Goal: Task Accomplishment & Management: Use online tool/utility

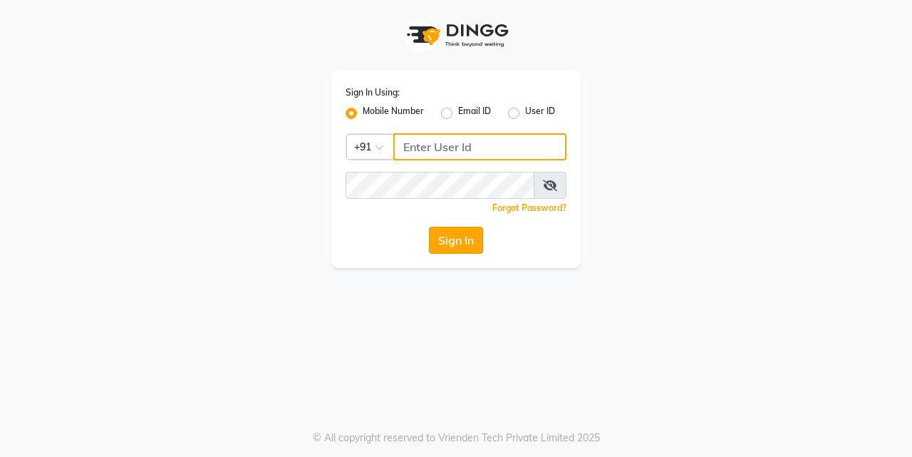
type input "7276795598"
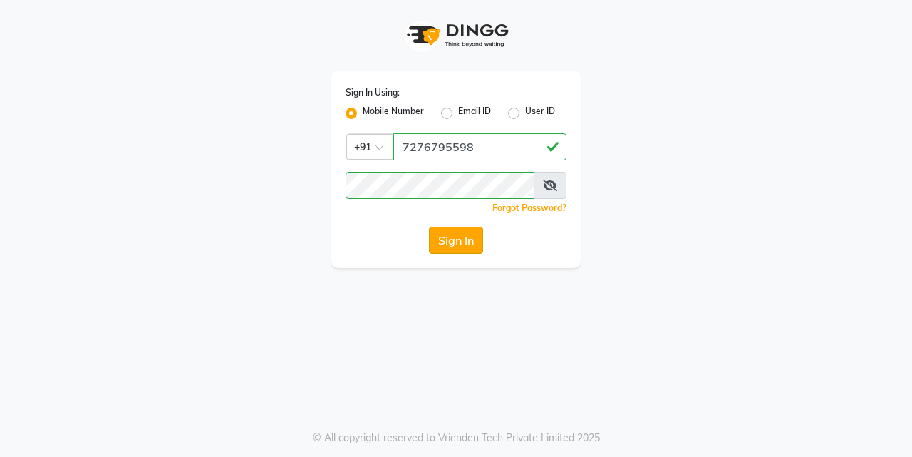
click at [445, 227] on button "Sign In" at bounding box center [456, 240] width 54 height 27
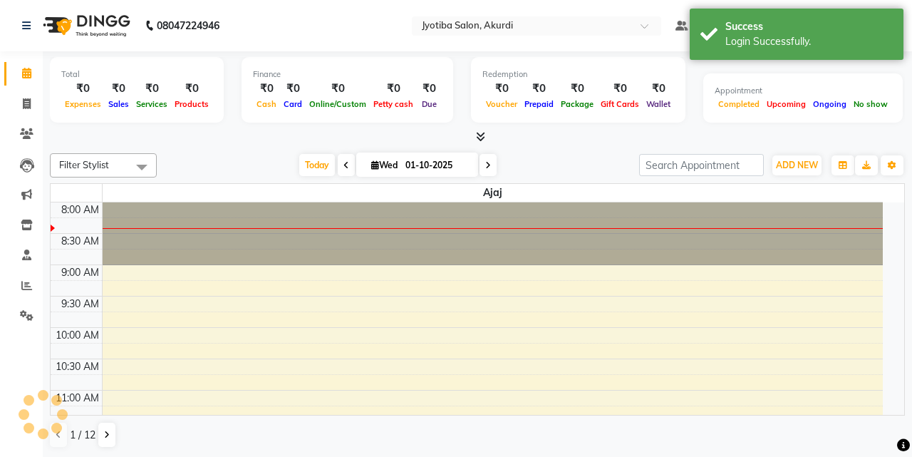
select select "en"
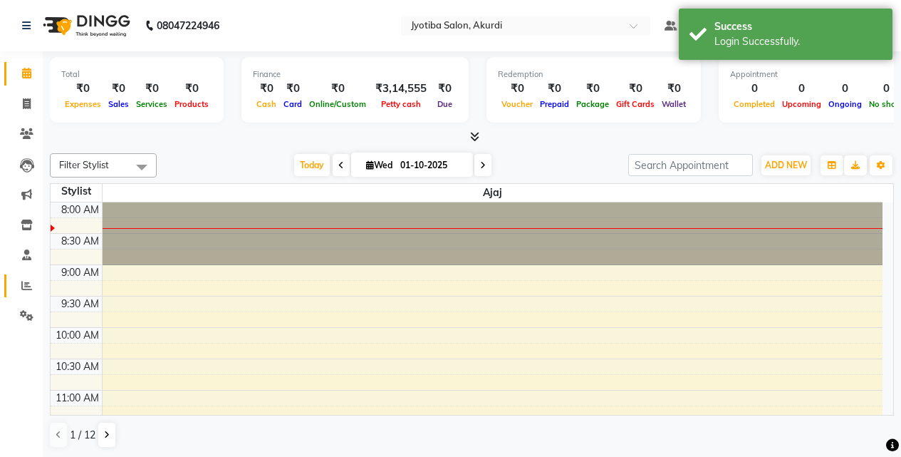
click at [21, 276] on link "Reports" at bounding box center [21, 286] width 34 height 24
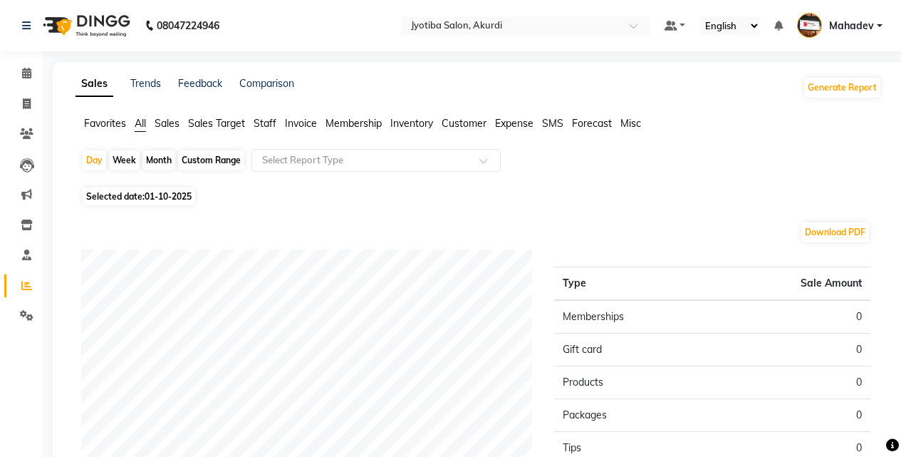
click at [151, 153] on div "Month" at bounding box center [158, 160] width 33 height 20
select select "10"
select select "2025"
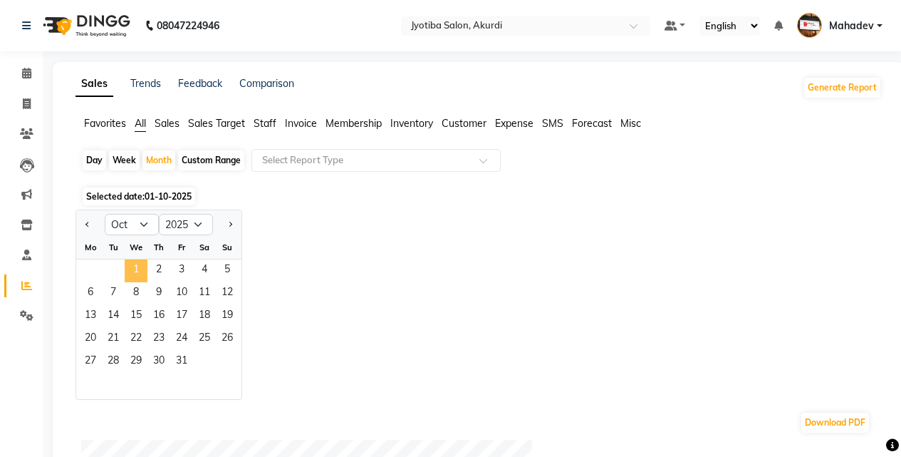
click at [147, 267] on span "1" at bounding box center [136, 270] width 23 height 23
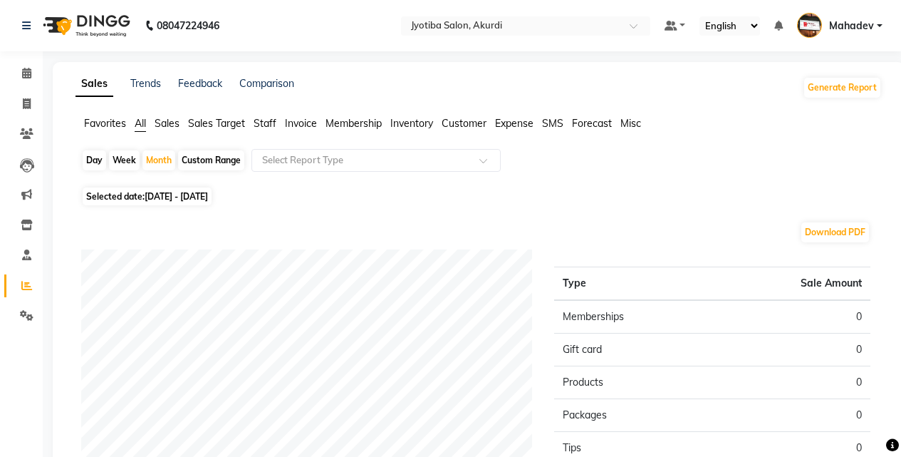
click at [162, 193] on span "[DATE] - [DATE]" at bounding box center [176, 196] width 63 height 11
select select "10"
select select "2025"
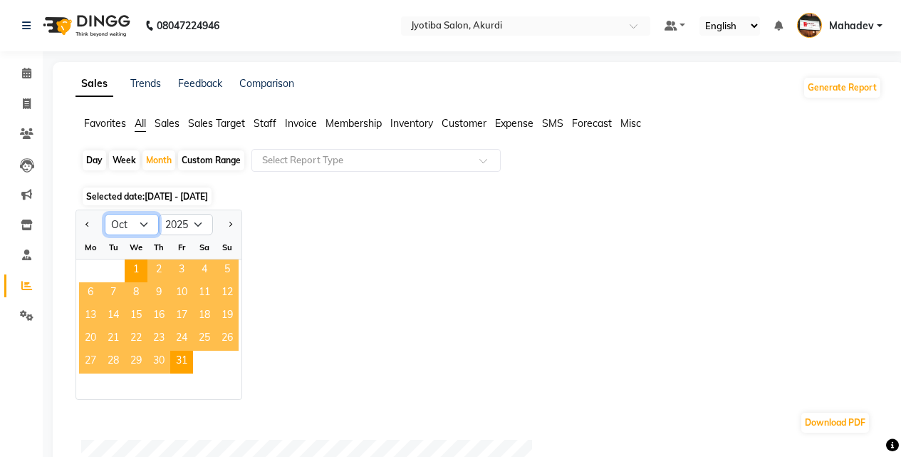
click at [147, 219] on select "Jan Feb Mar Apr May Jun [DATE] Aug Sep Oct Nov Dec" at bounding box center [132, 224] width 54 height 21
select select "9"
click at [105, 214] on select "Jan Feb Mar Apr May Jun [DATE] Aug Sep Oct Nov Dec" at bounding box center [132, 224] width 54 height 21
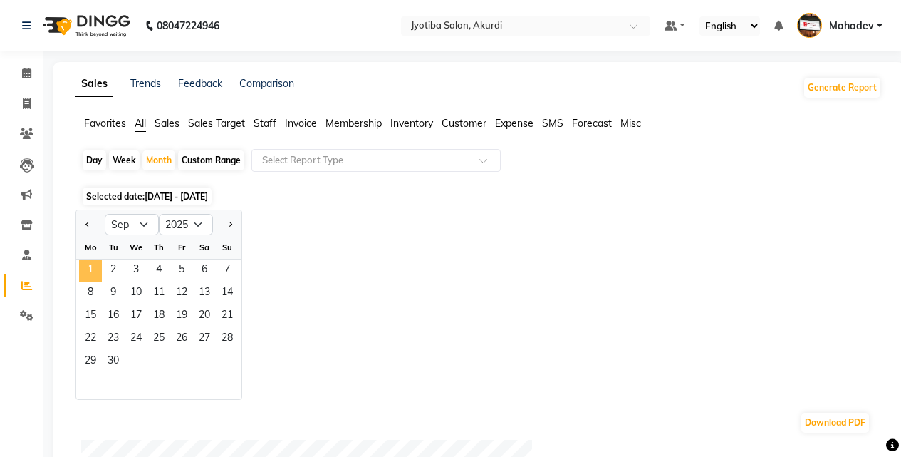
click at [90, 266] on span "1" at bounding box center [90, 270] width 23 height 23
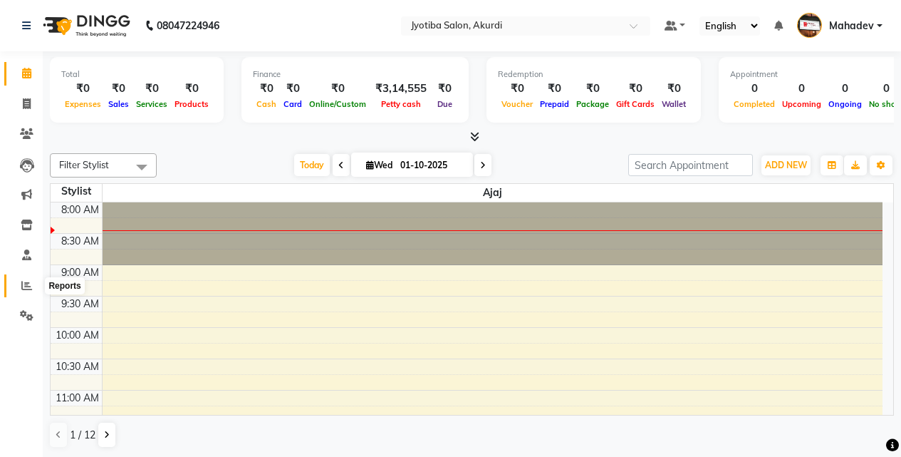
click at [36, 278] on span at bounding box center [26, 286] width 25 height 16
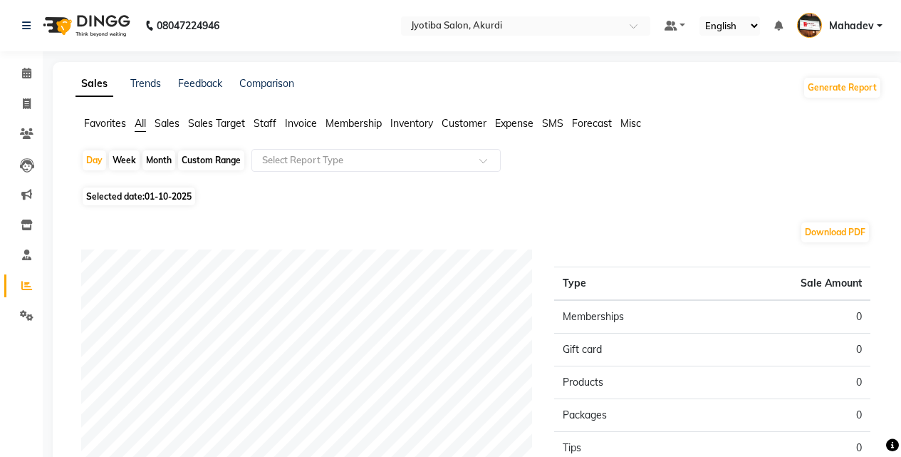
click at [524, 123] on span "Expense" at bounding box center [514, 123] width 38 height 13
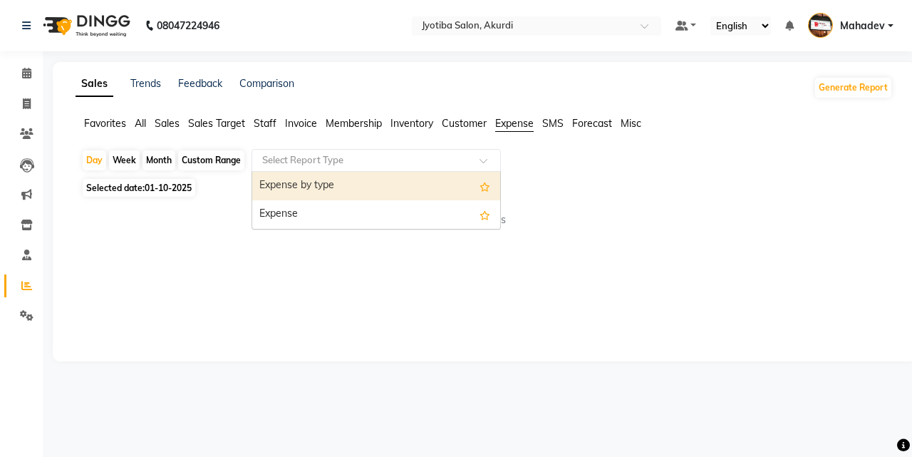
click at [478, 152] on div "Select Report Type" at bounding box center [375, 160] width 249 height 23
click at [450, 194] on div "Expense by type" at bounding box center [376, 186] width 248 height 28
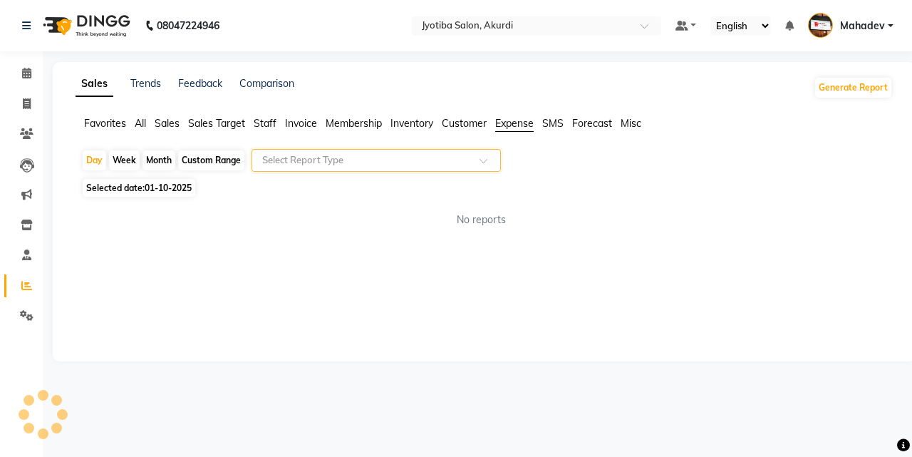
click at [481, 160] on span at bounding box center [488, 164] width 18 height 14
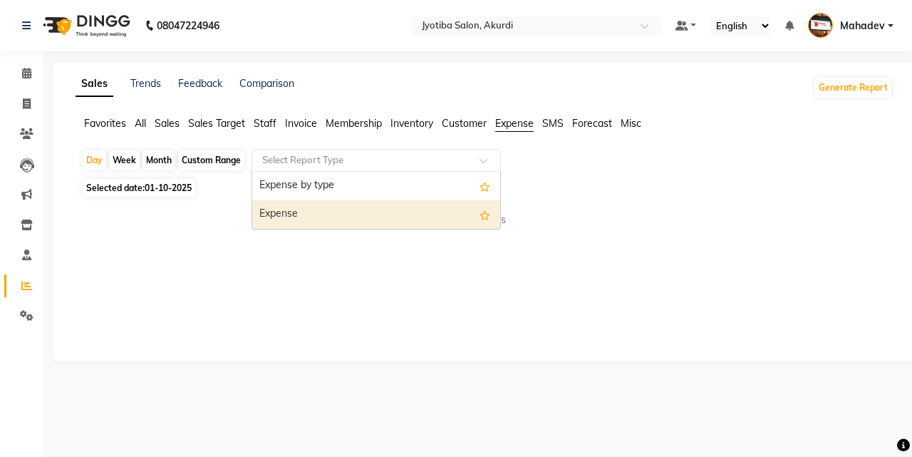
click at [464, 212] on div "Expense" at bounding box center [376, 214] width 248 height 28
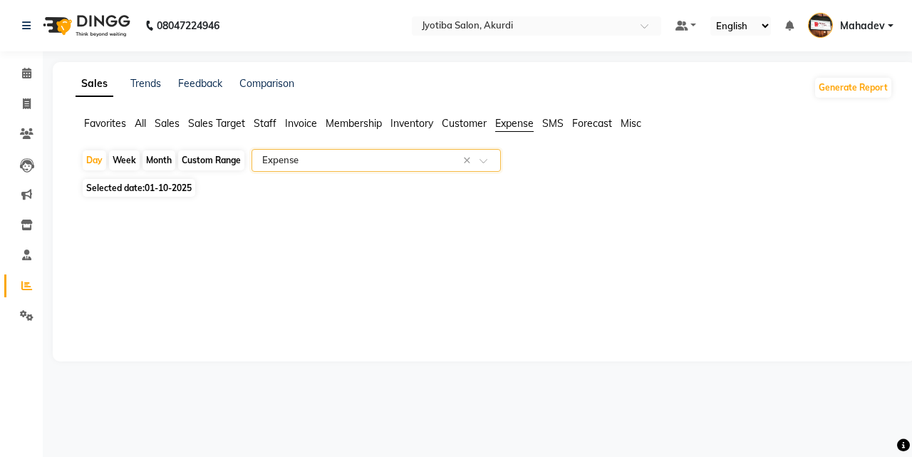
click at [162, 152] on div "Month" at bounding box center [158, 160] width 33 height 20
select select "10"
select select "2025"
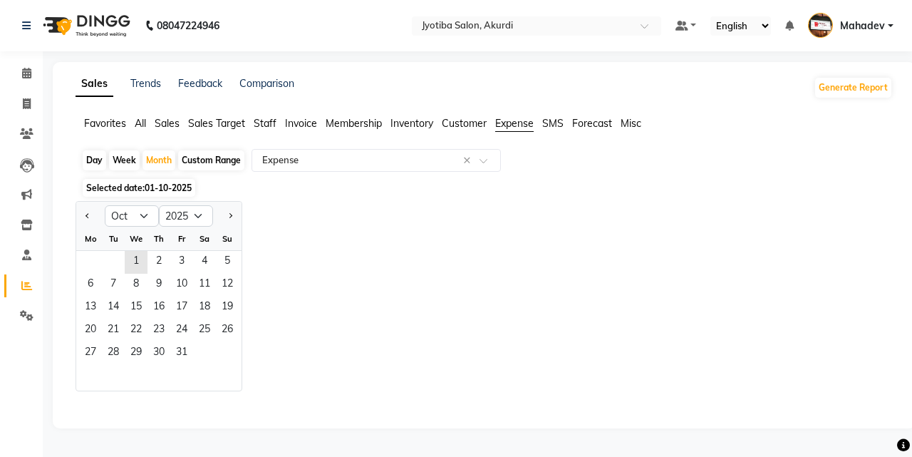
click at [152, 183] on span "01-10-2025" at bounding box center [168, 187] width 47 height 11
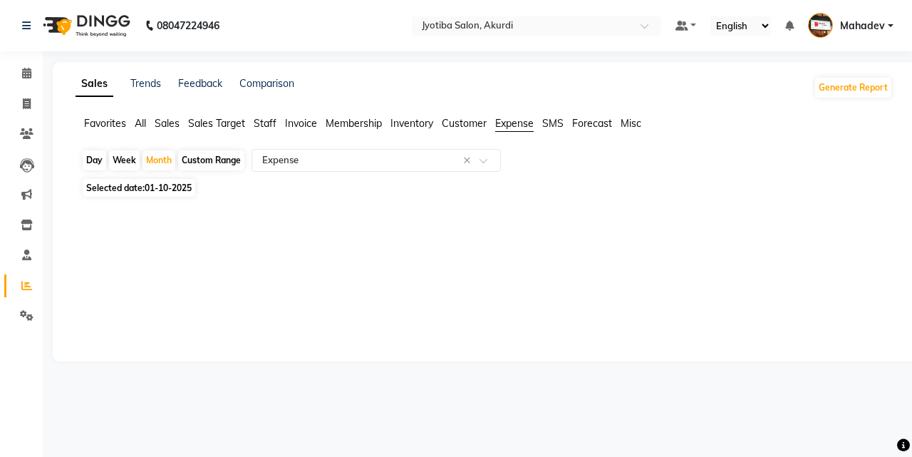
click at [150, 182] on span "Selected date: [DATE]" at bounding box center [139, 188] width 113 height 18
select select "10"
select select "2025"
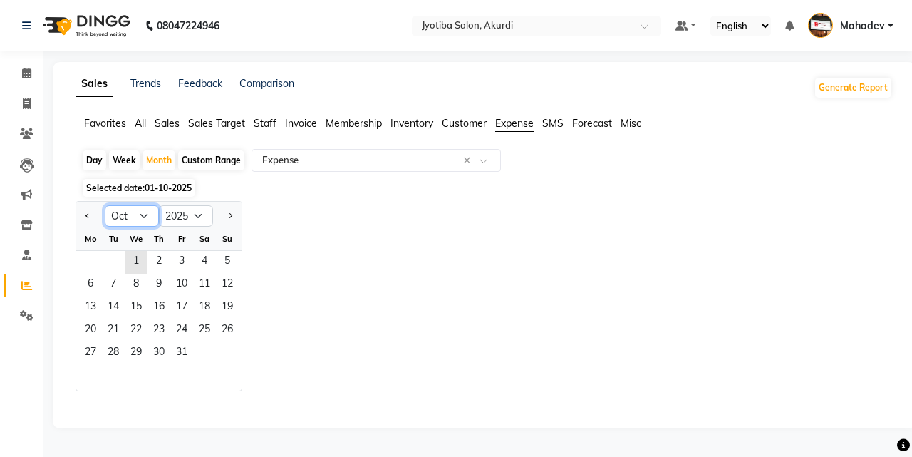
click at [140, 213] on select "Jan Feb Mar Apr May Jun [DATE] Aug Sep Oct Nov Dec" at bounding box center [132, 215] width 54 height 21
select select "9"
click at [105, 205] on select "Jan Feb Mar Apr May Jun [DATE] Aug Sep Oct Nov Dec" at bounding box center [132, 215] width 54 height 21
click at [83, 258] on span "1" at bounding box center [90, 262] width 23 height 23
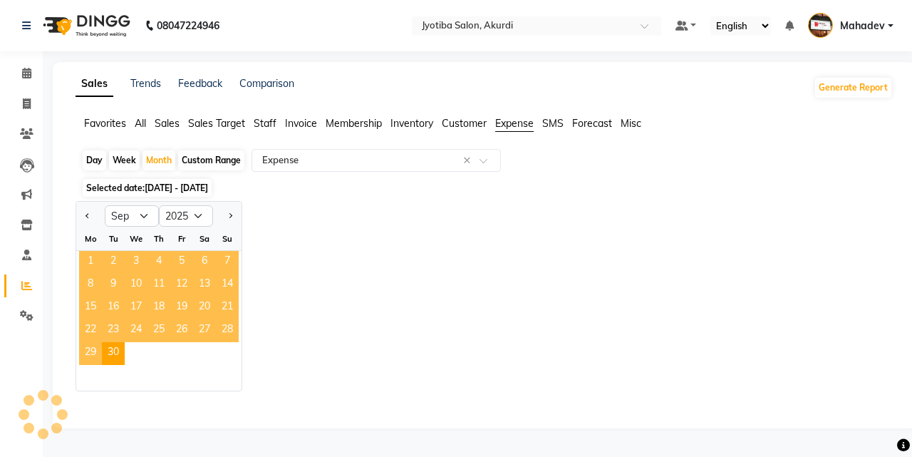
select select "filtered_report"
select select "pdf"
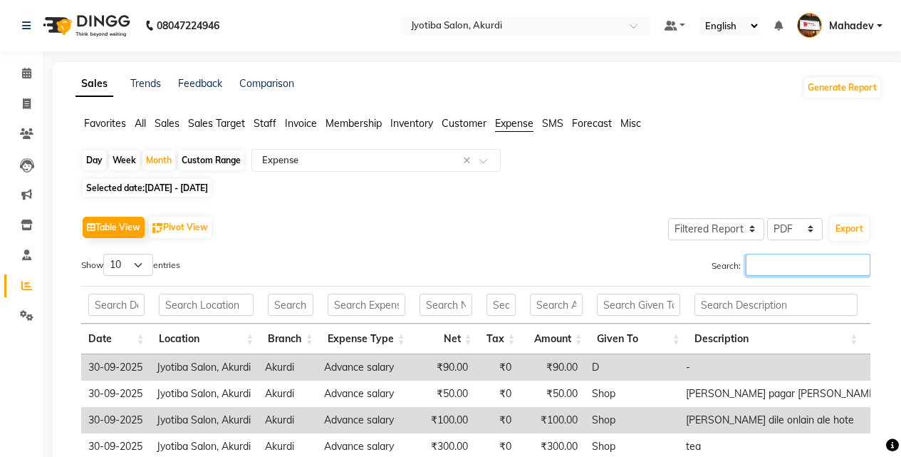
click at [829, 266] on input "Search:" at bounding box center [808, 265] width 125 height 22
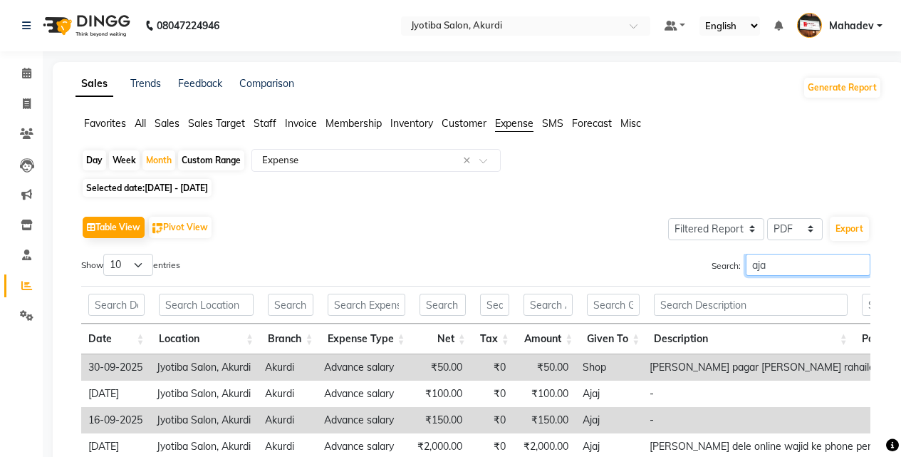
type input "ajaj"
